Goal: Use online tool/utility: Use online tool/utility

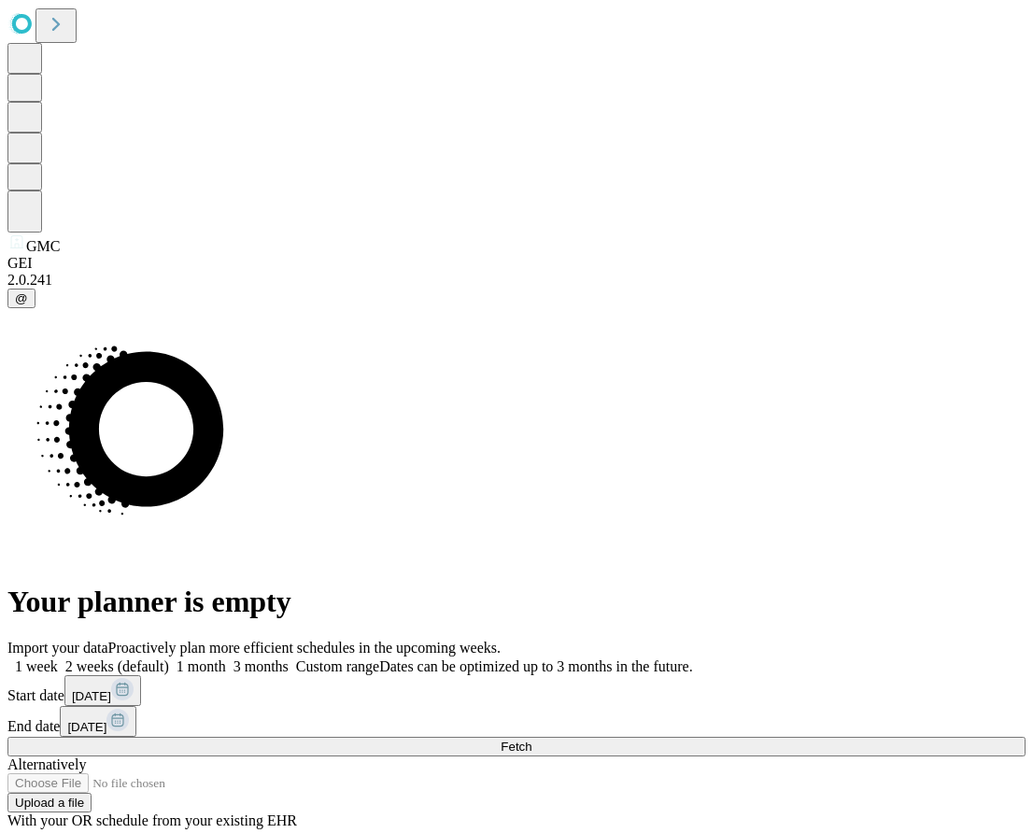
click at [913, 737] on button "Fetch" at bounding box center [516, 747] width 1018 height 20
